Goal: Task Accomplishment & Management: Manage account settings

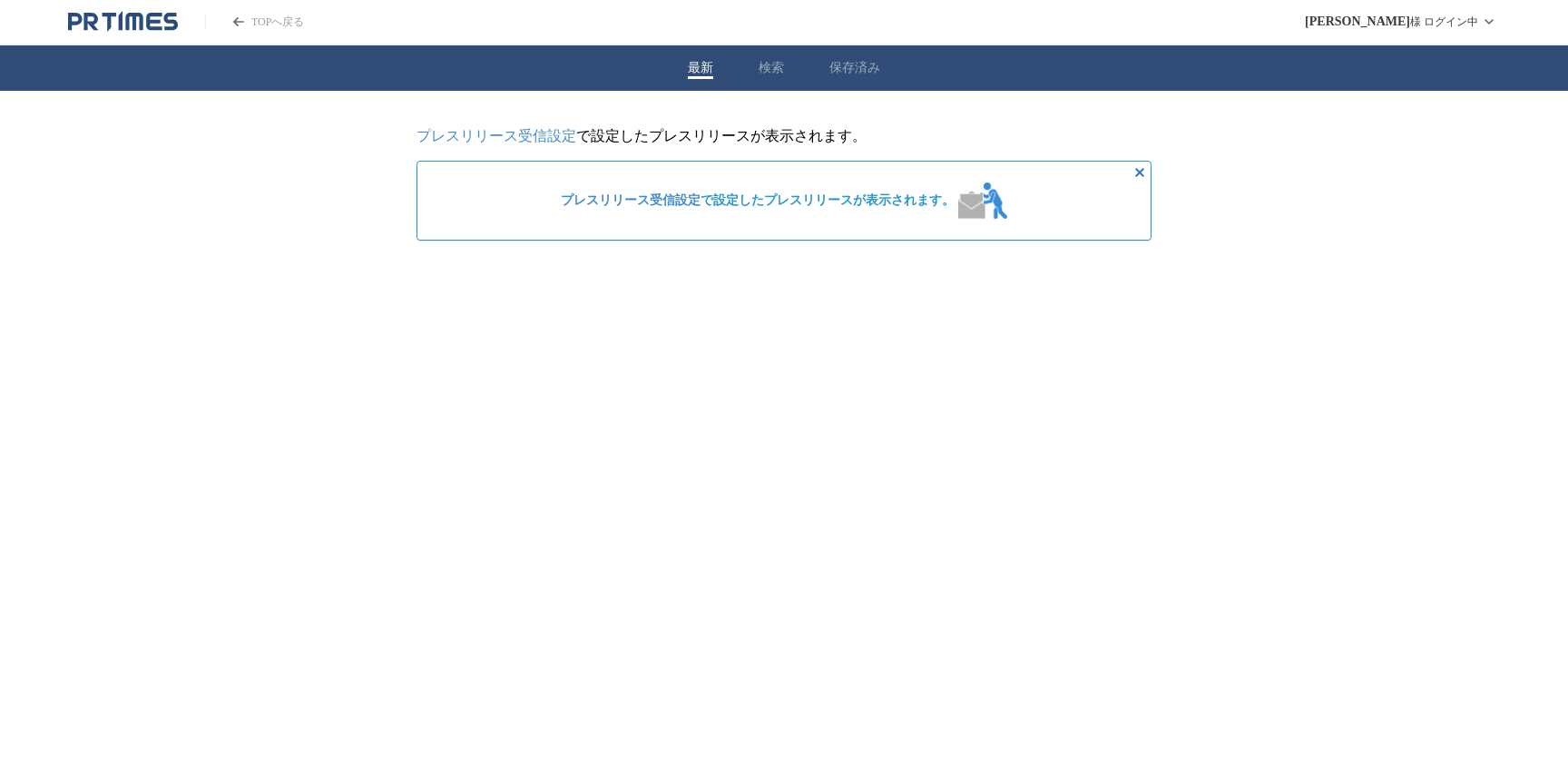
click at [777, 79] on div "最新 検索 保存済み" at bounding box center [784, 68] width 1568 height 46
click at [774, 74] on button "検索" at bounding box center [772, 67] width 26 height 16
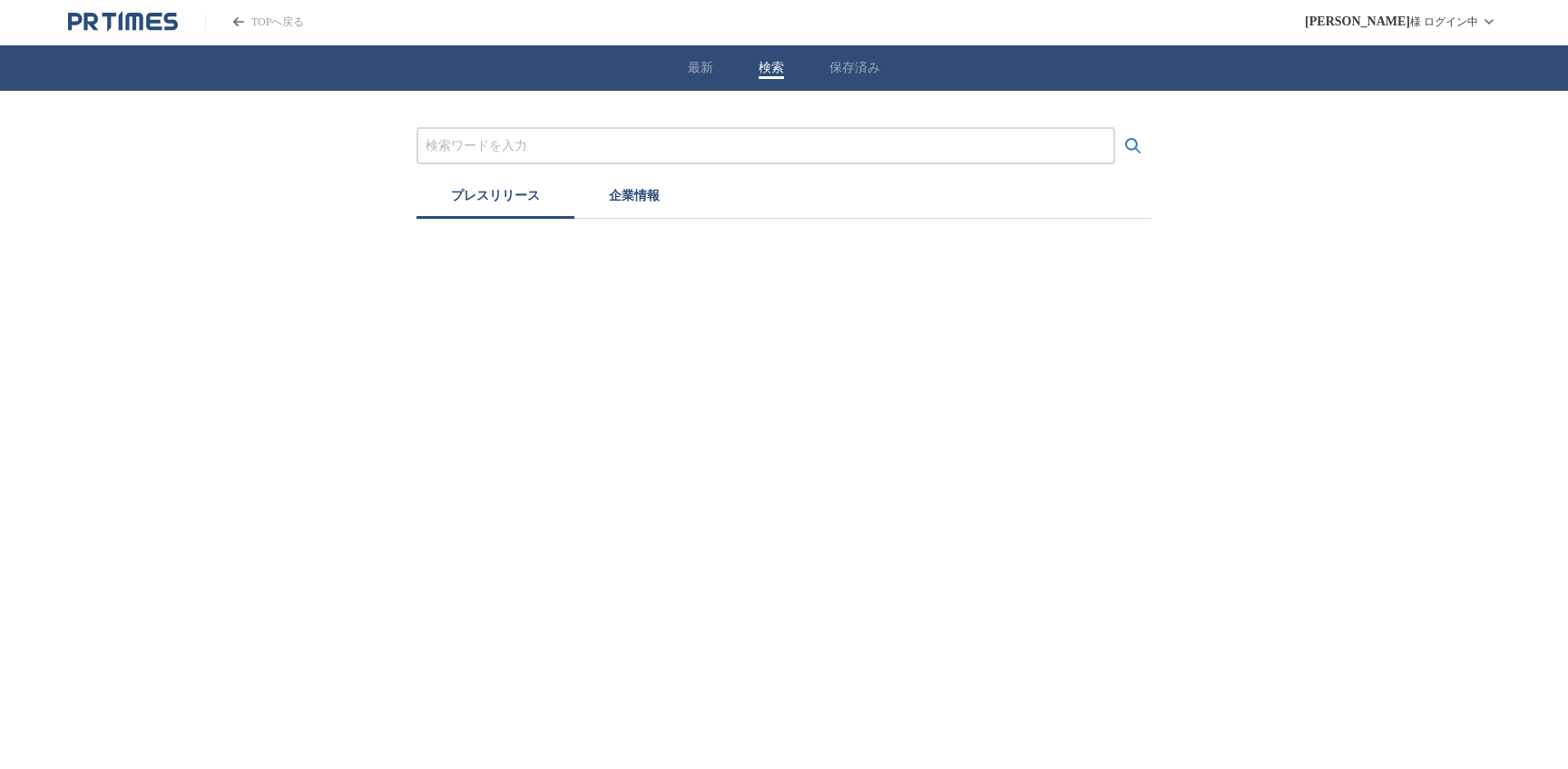
click at [720, 77] on div "最新 検索 保存済み" at bounding box center [784, 68] width 1568 height 46
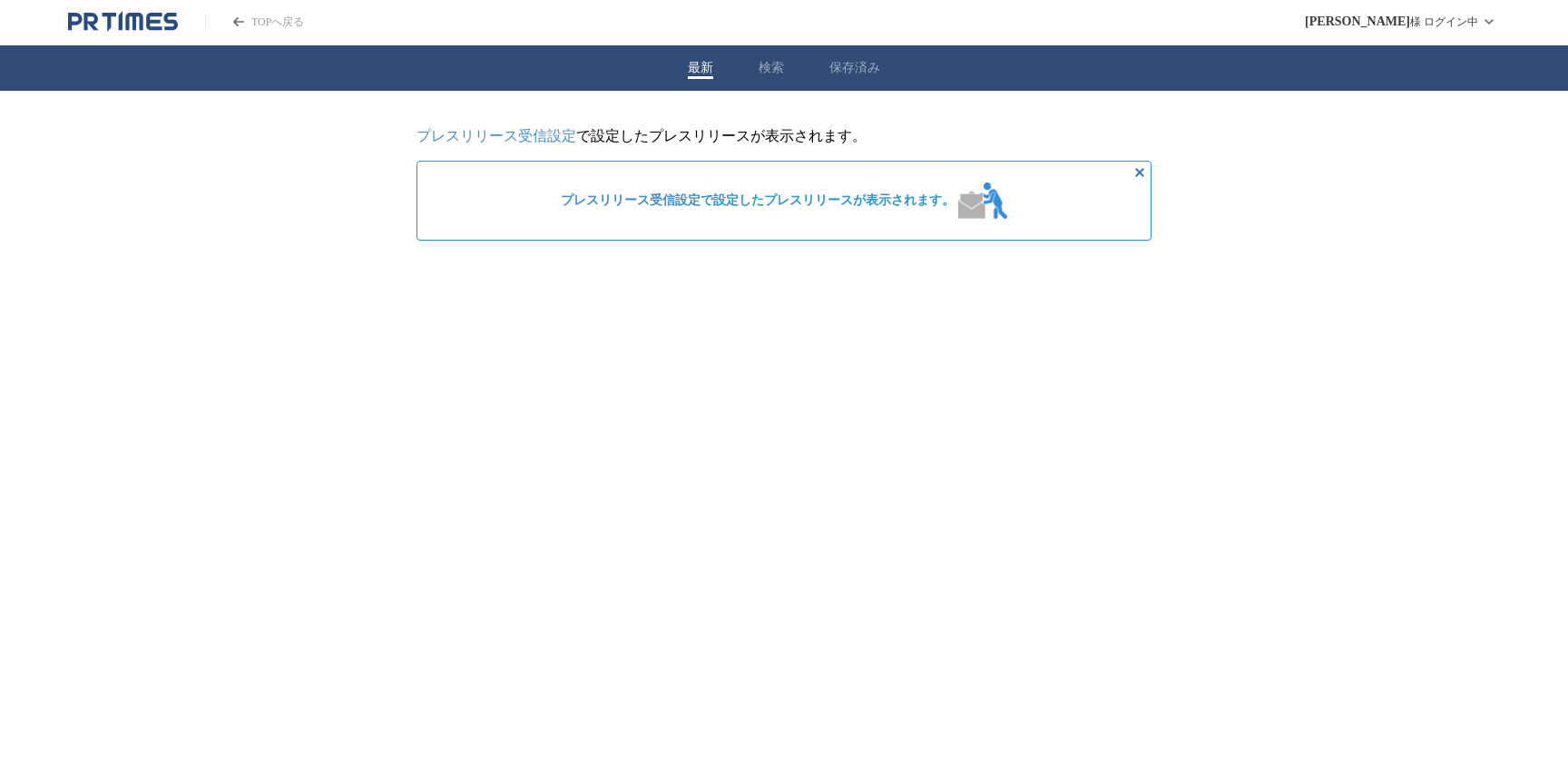
click at [711, 76] on button "最新" at bounding box center [701, 67] width 26 height 16
click at [544, 138] on link "プレスリリース受信設定" at bounding box center [496, 136] width 160 height 16
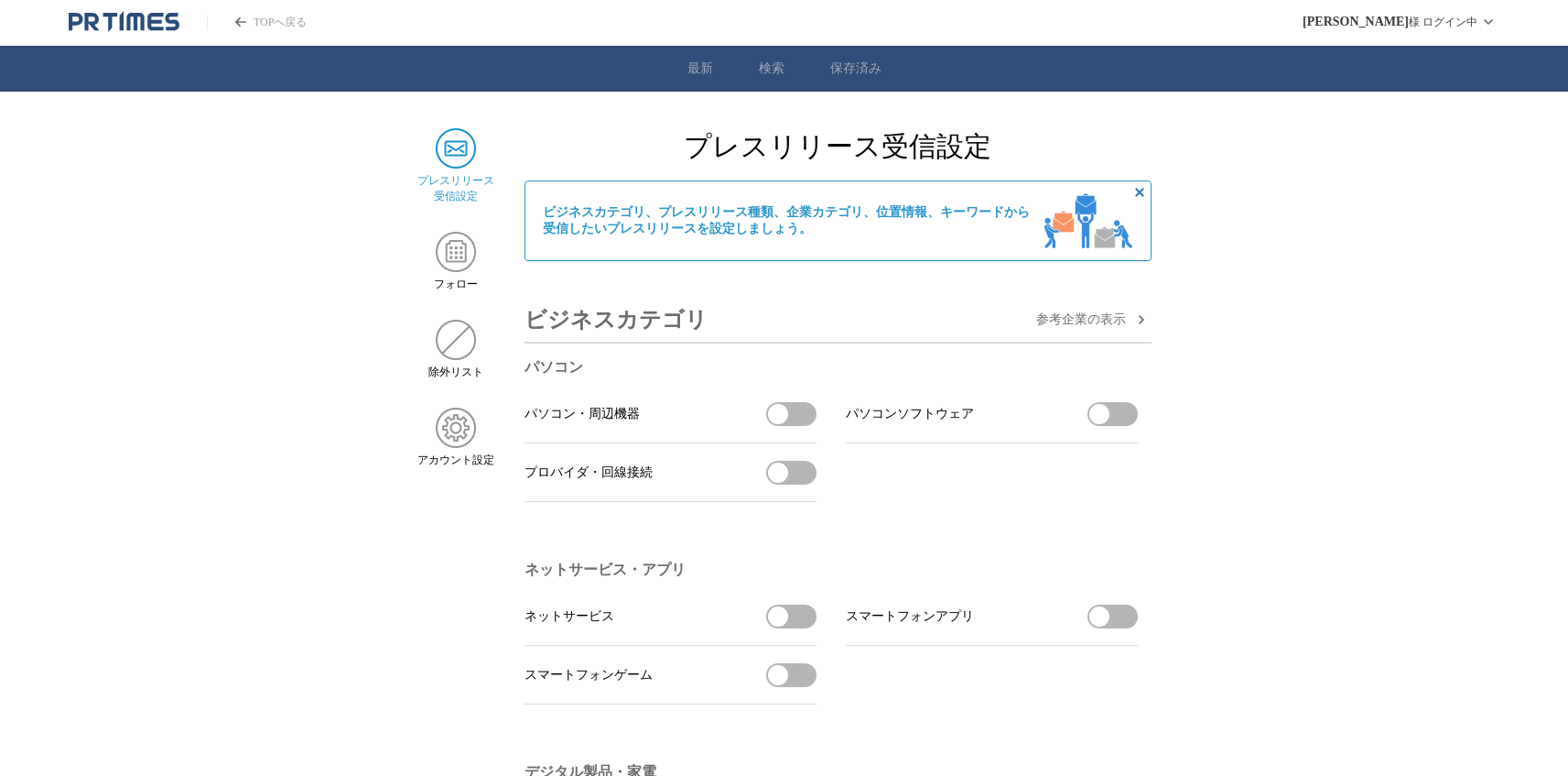
click at [106, 24] on icon "PR TIMESのトップページはこちら" at bounding box center [124, 22] width 111 height 22
